Goal: Task Accomplishment & Management: Use online tool/utility

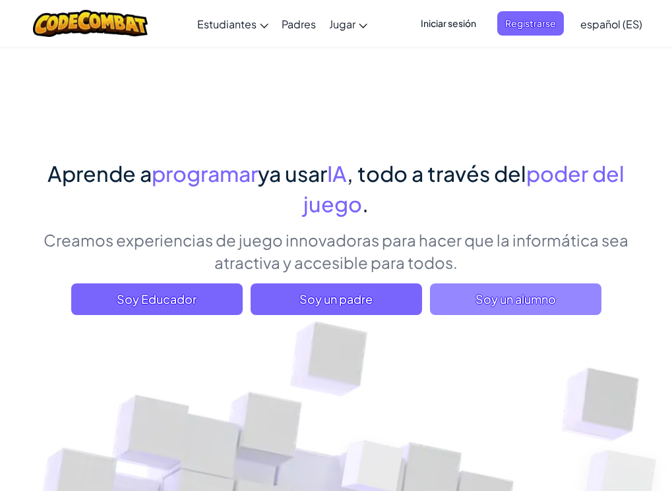
click at [478, 292] on font "Soy un alumno" at bounding box center [516, 299] width 80 height 15
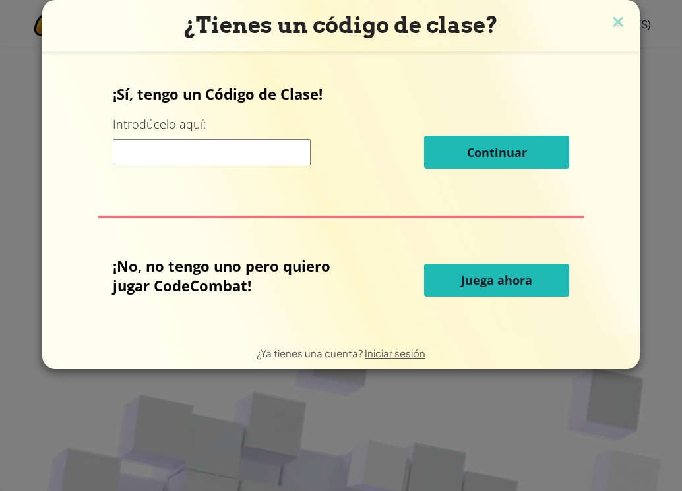
click at [230, 150] on input at bounding box center [212, 152] width 198 height 26
click at [546, 290] on button "Juega ahora" at bounding box center [496, 280] width 145 height 33
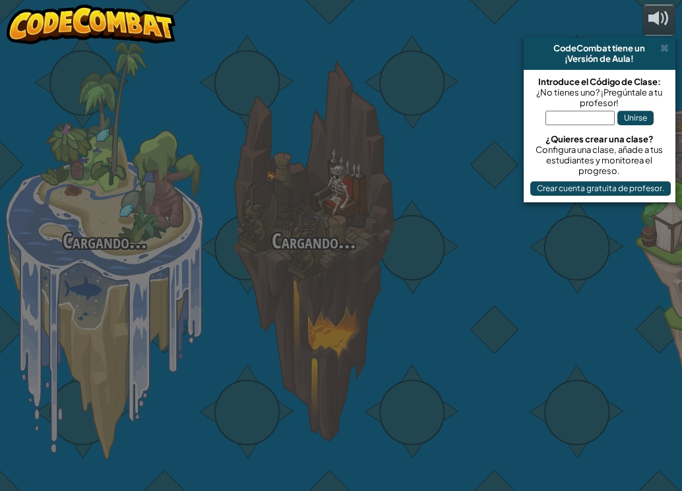
select select "es-ES"
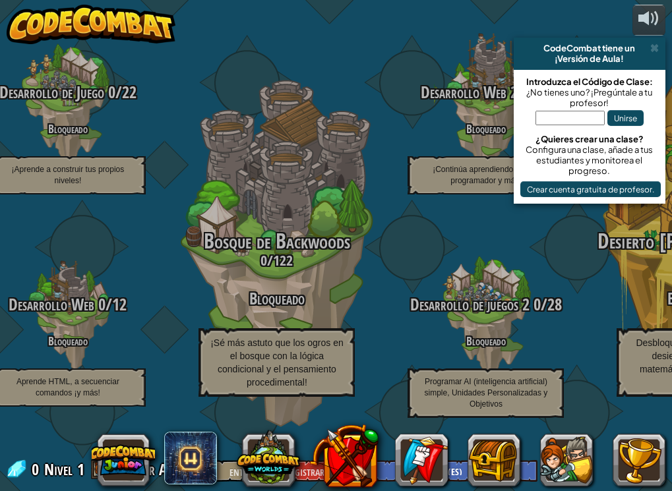
click at [553, 122] on input "text" at bounding box center [570, 118] width 69 height 15
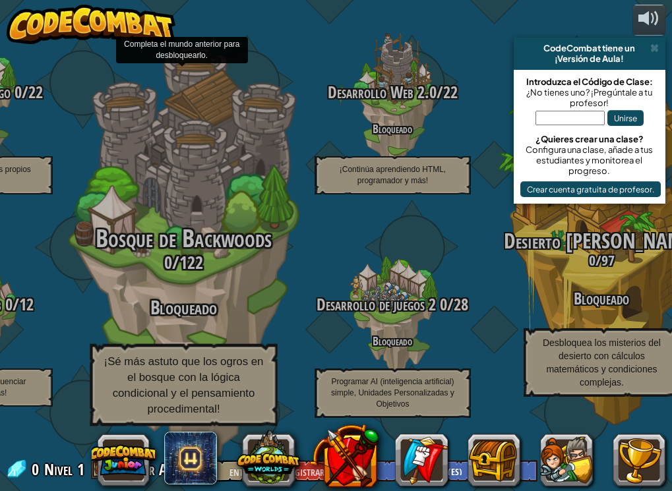
scroll to position [1, 0]
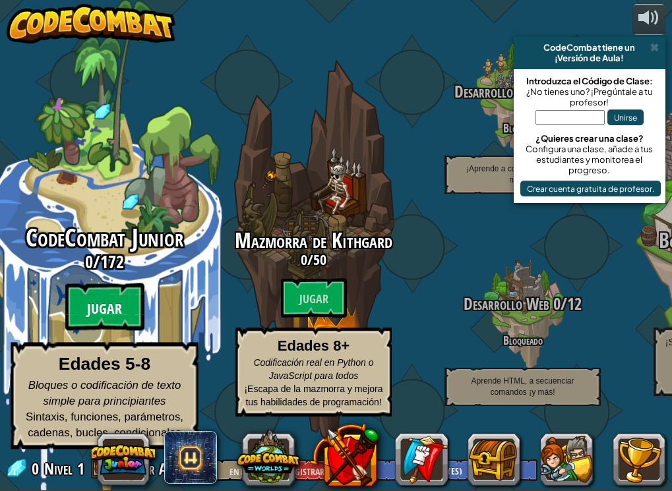
click at [90, 319] on font "Jugar" at bounding box center [104, 309] width 35 height 20
select select "es-ES"
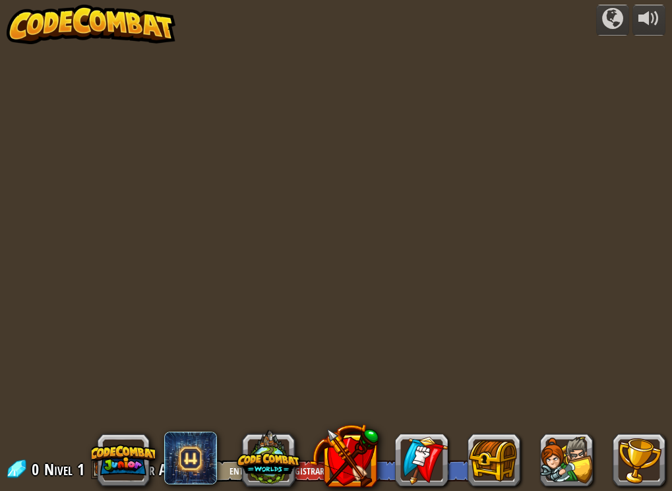
select select "es-ES"
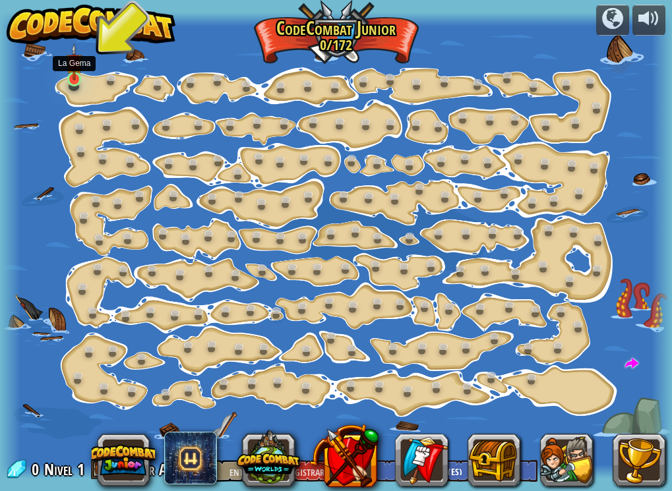
click at [75, 79] on img at bounding box center [74, 62] width 16 height 37
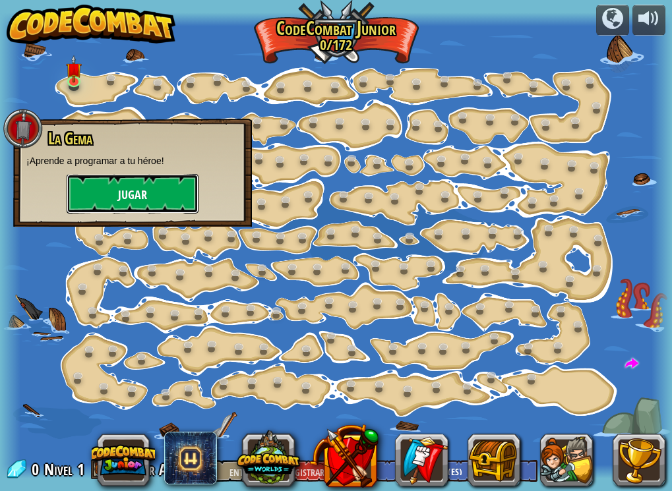
click at [113, 190] on button "Jugar" at bounding box center [133, 194] width 132 height 40
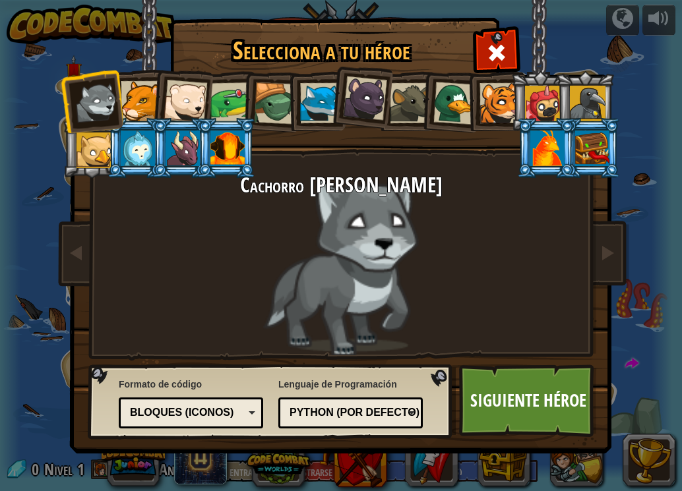
click at [503, 106] on div at bounding box center [500, 103] width 40 height 40
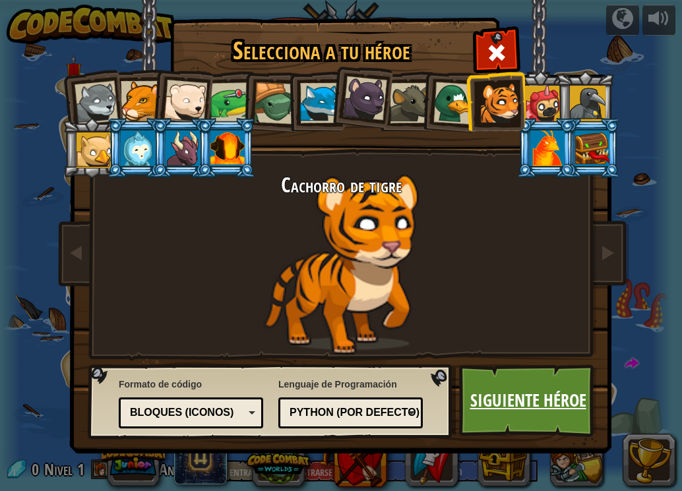
click at [517, 394] on font "Siguiente héroe" at bounding box center [528, 401] width 116 height 24
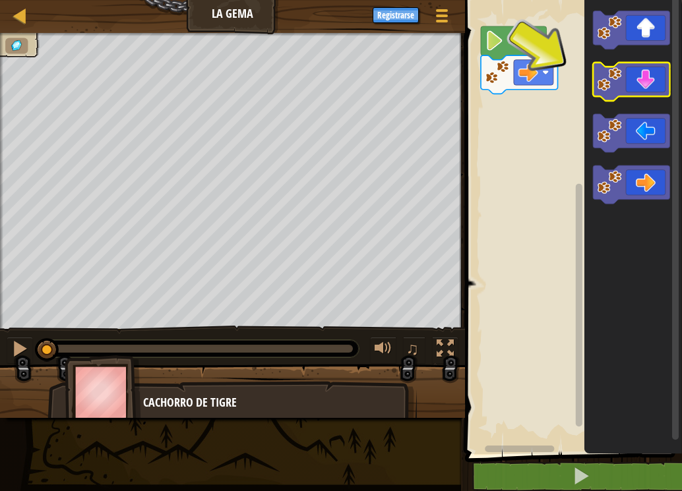
click at [630, 80] on icon "Espacio de trabajo de Blockly" at bounding box center [631, 82] width 77 height 38
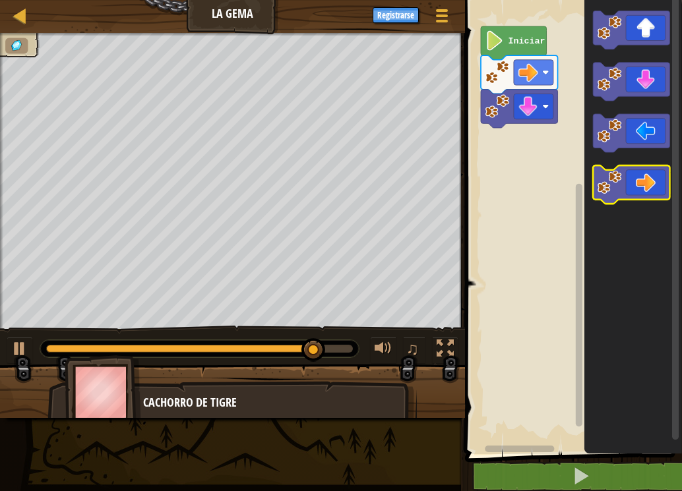
click at [651, 186] on icon "Espacio de trabajo de Blockly" at bounding box center [631, 185] width 77 height 38
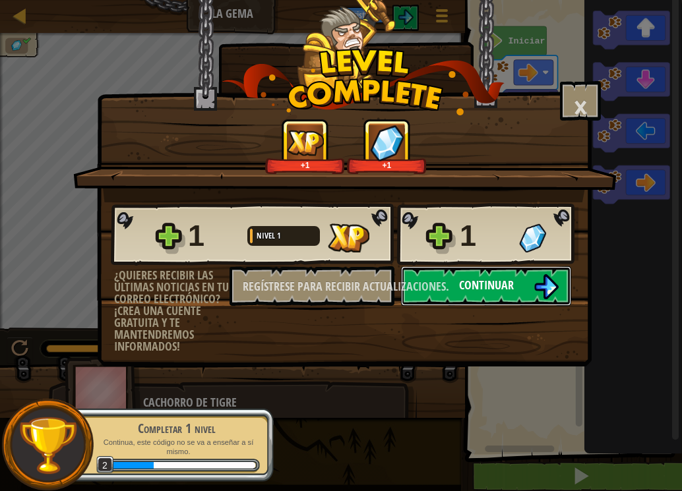
click at [477, 285] on font "Continuar" at bounding box center [486, 285] width 55 height 16
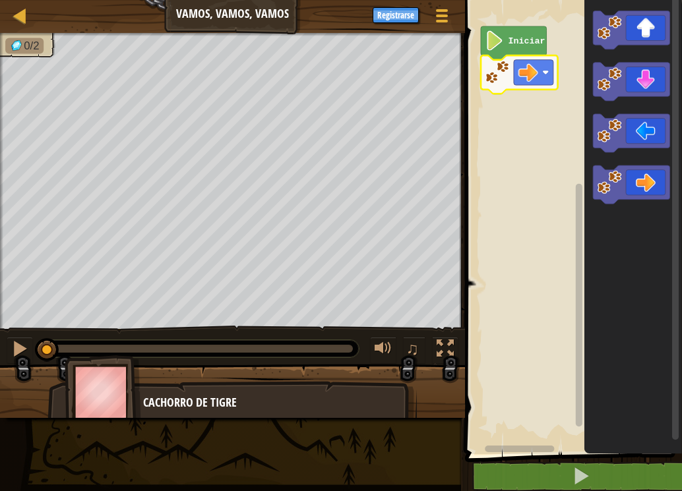
click at [509, 23] on rect "Espacio de trabajo de Blockly" at bounding box center [571, 223] width 221 height 461
click at [509, 30] on icon "Espacio de trabajo de Blockly" at bounding box center [514, 43] width 66 height 34
click at [509, 40] on text "Iniciar" at bounding box center [527, 41] width 37 height 10
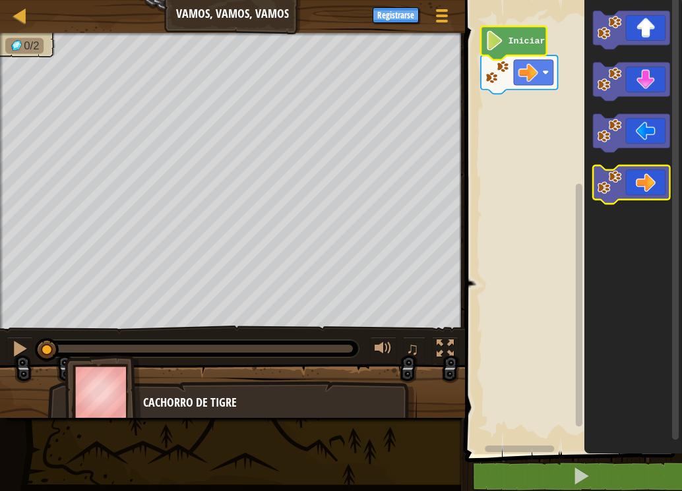
click at [652, 190] on icon "Espacio de trabajo de Blockly" at bounding box center [631, 185] width 77 height 38
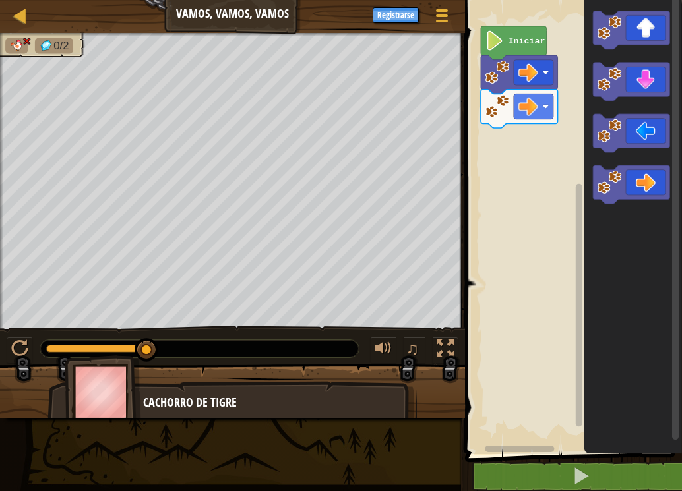
click at [509, 46] on text "Iniciar" at bounding box center [527, 41] width 37 height 10
click at [538, 106] on image "Espacio de trabajo de Blockly" at bounding box center [529, 107] width 20 height 20
